Goal: Task Accomplishment & Management: Use online tool/utility

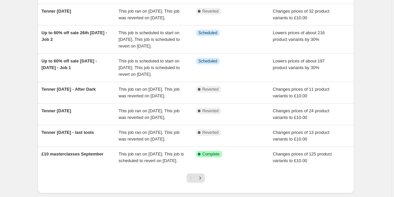
scroll to position [130, 0]
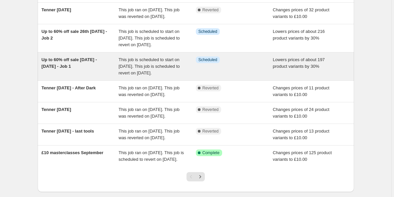
click at [88, 77] on div "Up to 60% off sale [DATE] - [DATE] - Job 1" at bounding box center [80, 67] width 77 height 20
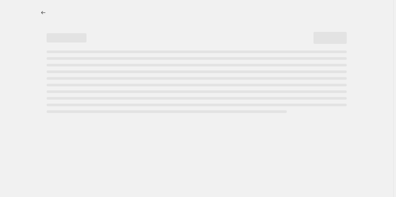
select select "percentage"
select select "no_change"
select select "not_equal"
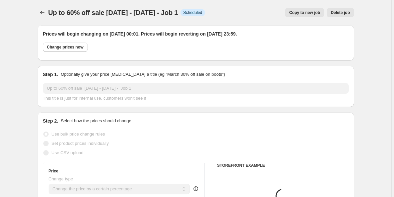
select select "collection"
select select "product"
select select "collection"
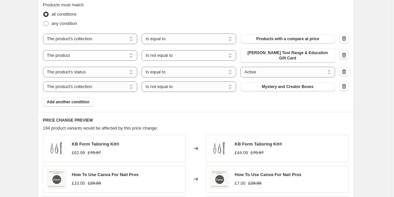
scroll to position [467, 0]
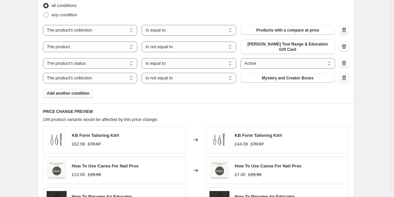
click at [76, 95] on span "Add another condition" at bounding box center [68, 93] width 43 height 5
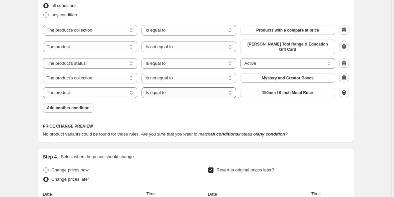
select select "not_equal"
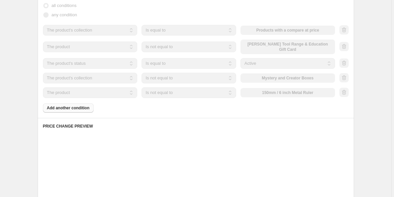
click at [267, 90] on div "The product The product's collection The product's tag The product's vendor The…" at bounding box center [189, 93] width 292 height 11
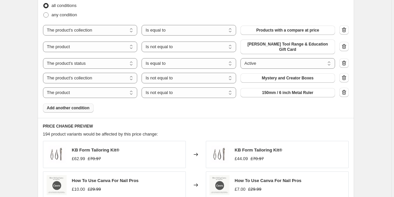
click at [267, 90] on button "150mm / 6 inch Metal Ruler" at bounding box center [287, 92] width 95 height 9
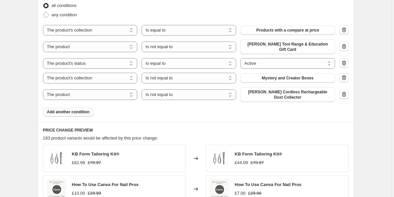
click at [81, 116] on button "Add another condition" at bounding box center [68, 112] width 51 height 9
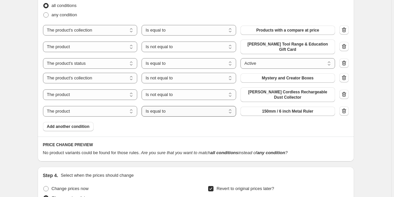
select select "not_equal"
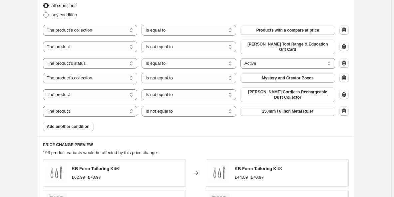
click at [269, 112] on span "150mm / 6 inch Metal Ruler" at bounding box center [287, 111] width 51 height 5
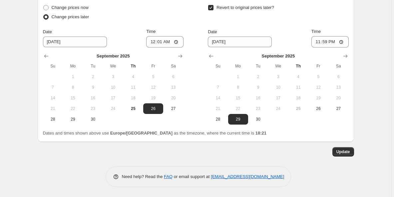
scroll to position [819, 0]
click at [343, 154] on span "Update" at bounding box center [343, 152] width 14 height 5
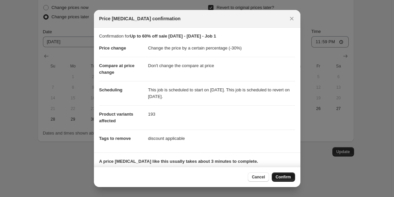
click at [282, 179] on span "Confirm" at bounding box center [283, 177] width 15 height 5
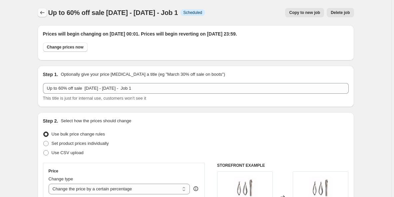
scroll to position [0, 0]
click at [44, 9] on button "Price change jobs" at bounding box center [42, 12] width 9 height 9
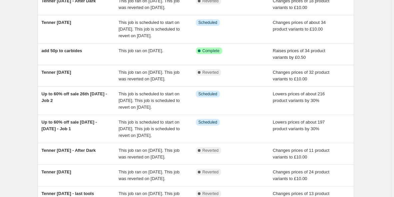
scroll to position [68, 0]
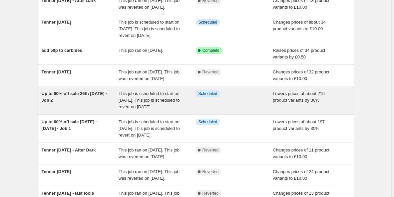
click at [72, 103] on span "Up to 60% off sale 26th 28th September - Job 2" at bounding box center [75, 97] width 66 height 12
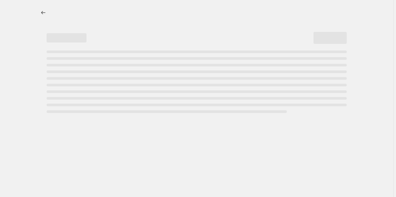
select select "percentage"
select select "collection"
select select "not_equal"
select select "product_status"
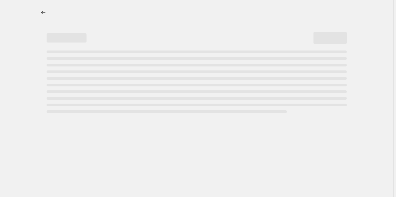
select select "collection"
select select "not_equal"
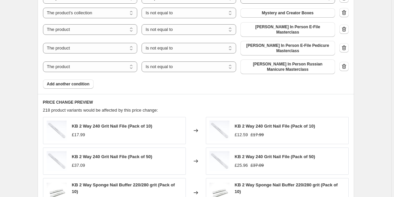
scroll to position [532, 0]
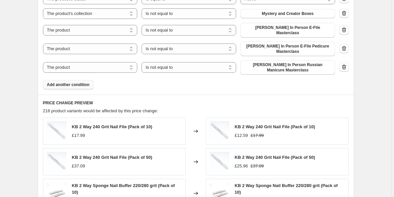
click at [85, 84] on button "Add another condition" at bounding box center [68, 84] width 51 height 9
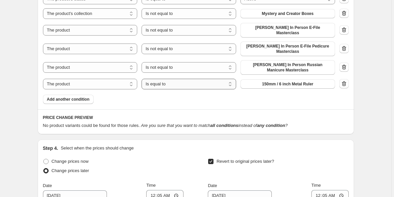
select select "not_equal"
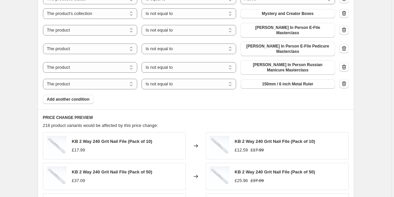
click at [273, 82] on span "150mm / 6 inch Metal Ruler" at bounding box center [287, 84] width 51 height 5
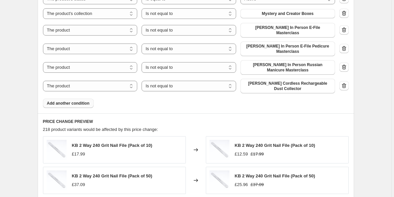
click at [76, 99] on button "Add another condition" at bounding box center [68, 103] width 51 height 9
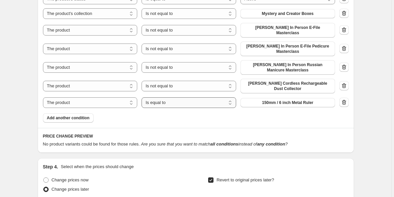
select select "not_equal"
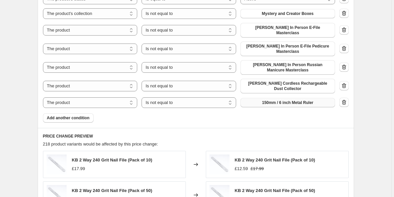
click at [282, 100] on span "150mm / 6 inch Metal Ruler" at bounding box center [287, 102] width 51 height 5
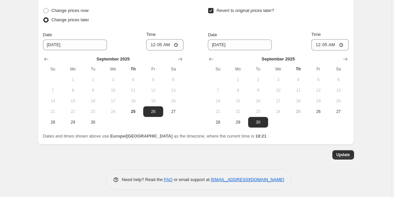
scroll to position [871, 0]
click at [347, 153] on span "Update" at bounding box center [343, 155] width 14 height 5
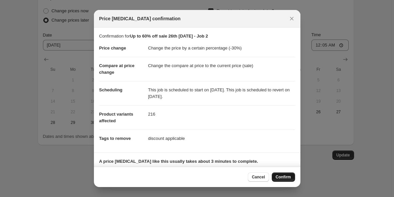
click at [287, 178] on span "Confirm" at bounding box center [283, 177] width 15 height 5
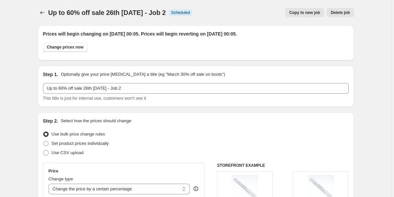
scroll to position [0, 0]
